Goal: Task Accomplishment & Management: Use online tool/utility

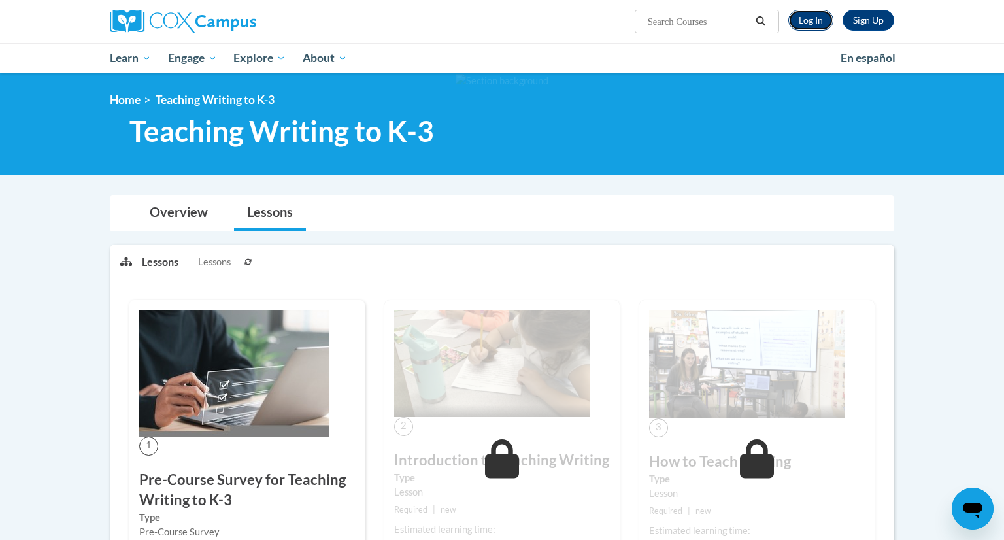
click at [810, 20] on link "Log In" at bounding box center [811, 20] width 45 height 21
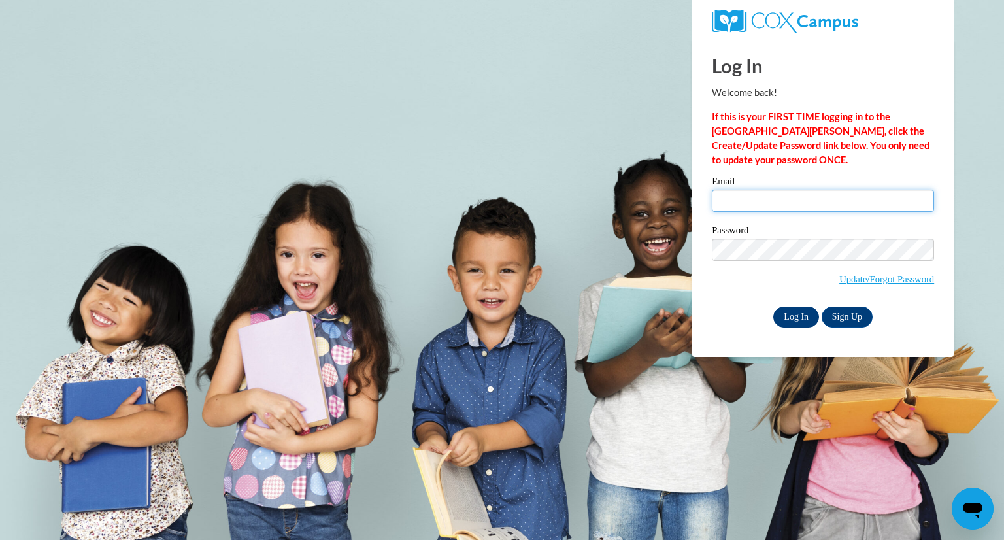
type input "pgillick@greenfield.k12.wi.us"
click at [805, 320] on input "Log In" at bounding box center [797, 317] width 46 height 21
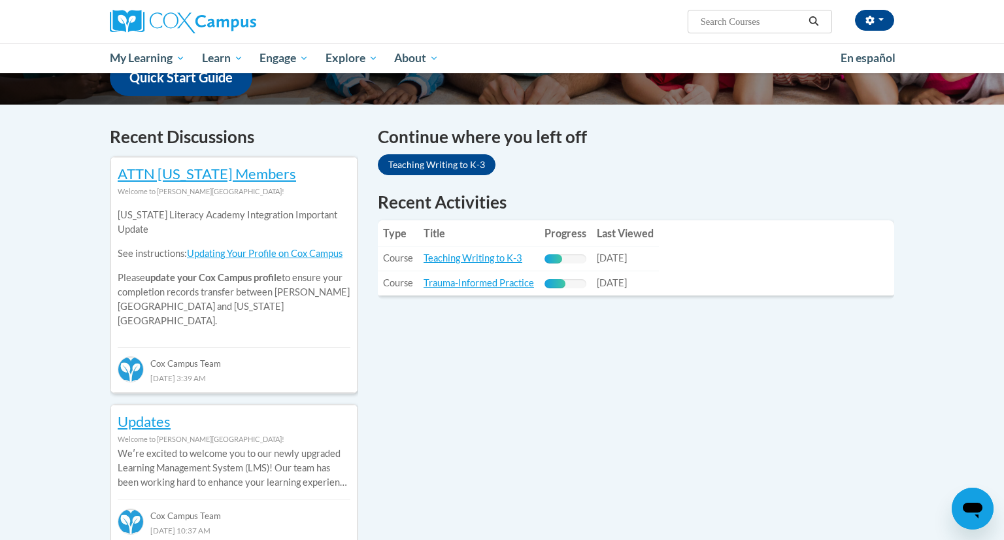
scroll to position [360, 0]
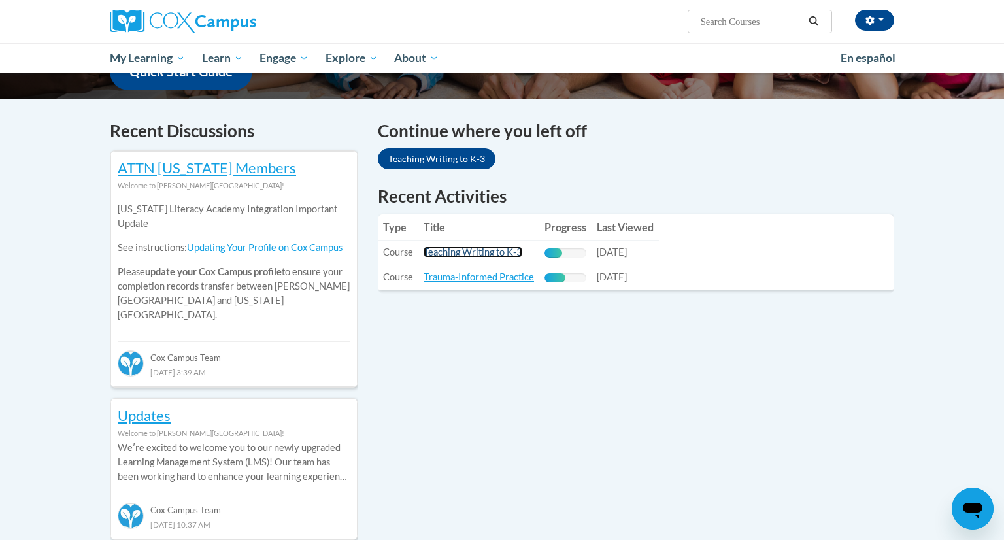
click at [479, 256] on link "Teaching Writing to K-3" at bounding box center [473, 252] width 99 height 11
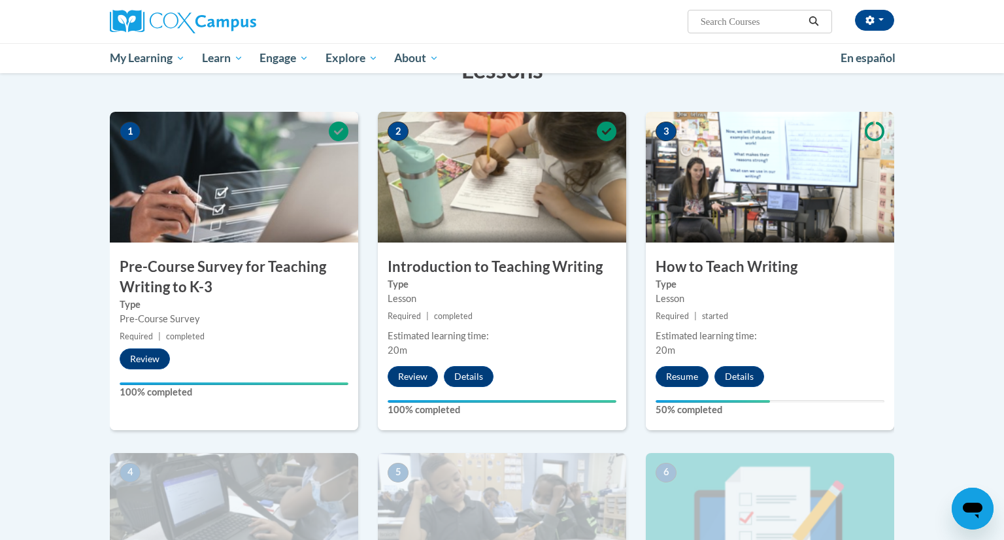
scroll to position [235, 0]
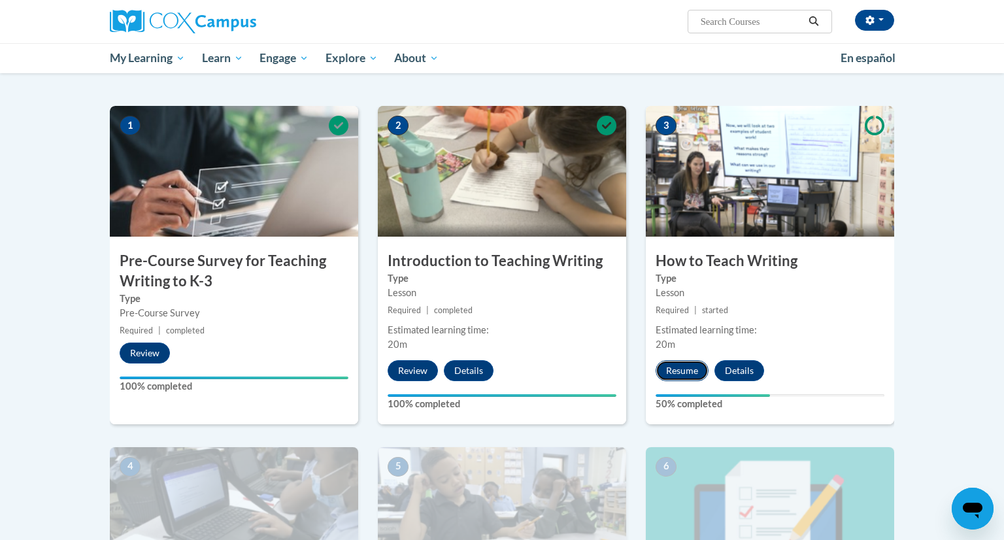
click at [673, 376] on button "Resume" at bounding box center [682, 370] width 53 height 21
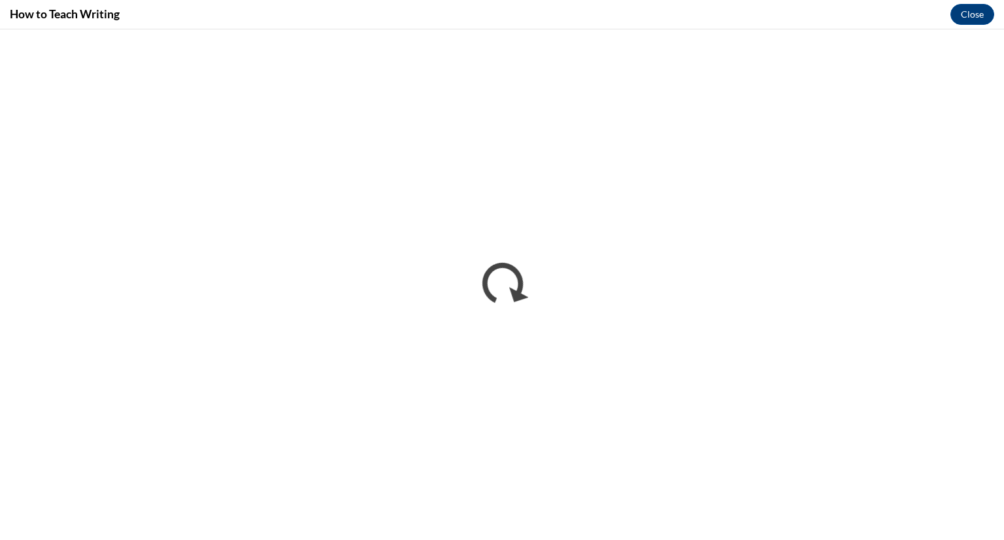
scroll to position [0, 0]
